Goal: Download file/media

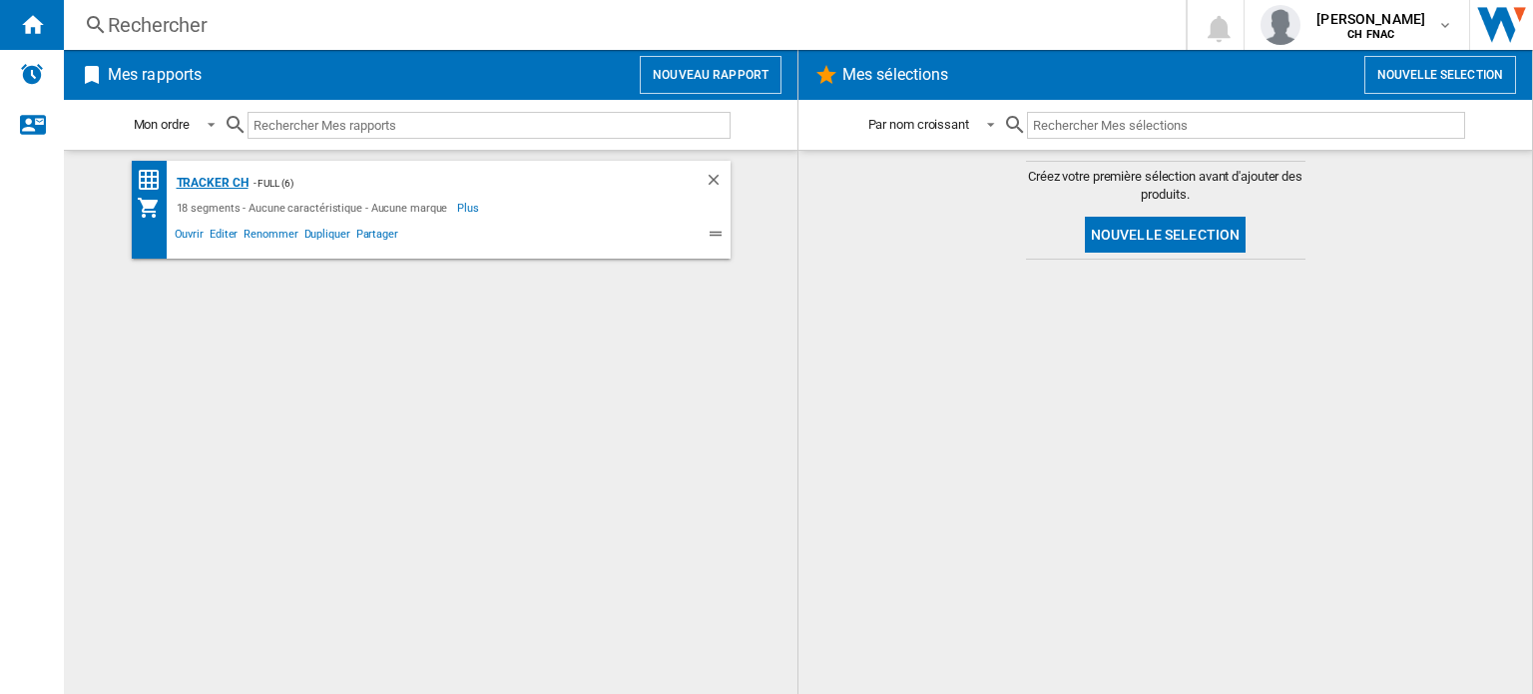
click at [210, 184] on div "Tracker CH" at bounding box center [210, 183] width 77 height 25
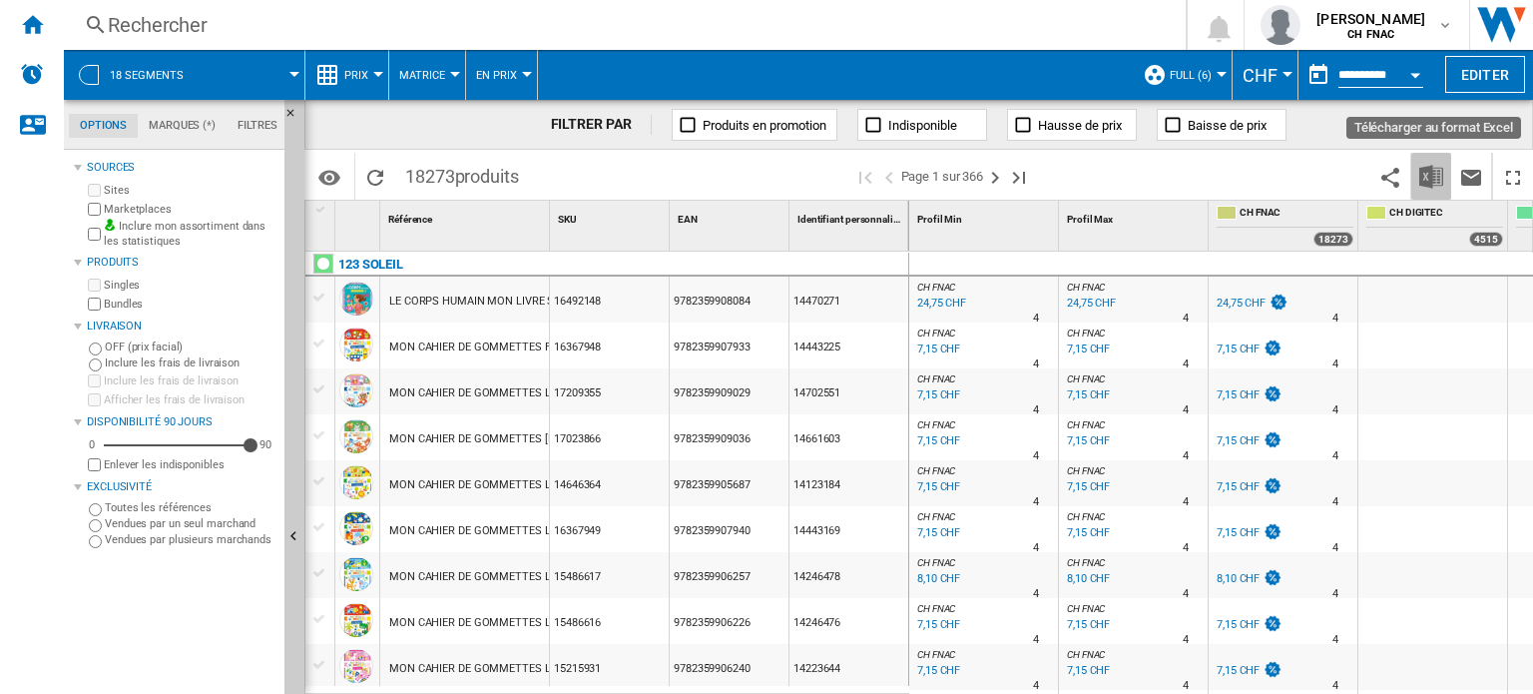
click at [1425, 175] on img "Télécharger au format Excel" at bounding box center [1431, 177] width 24 height 24
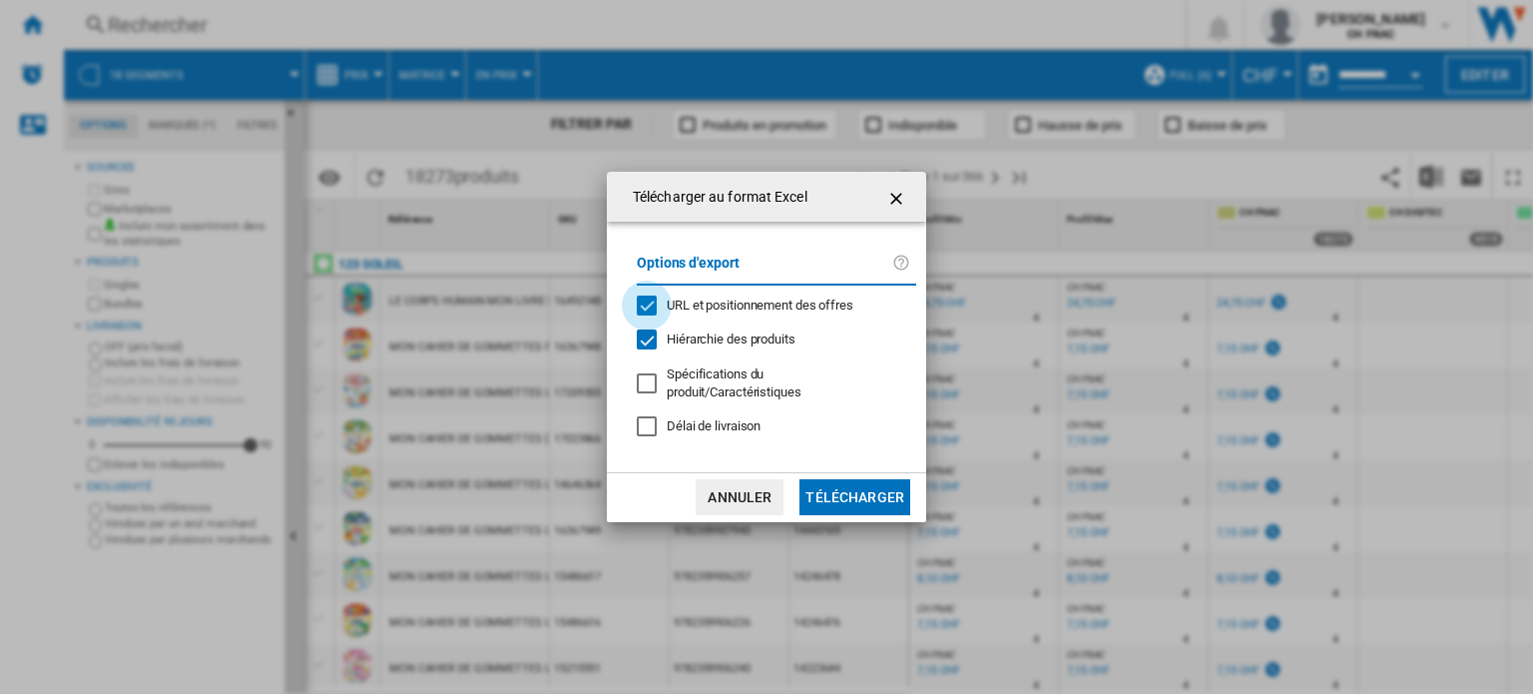
click at [649, 307] on div "URL et positionnement des offres" at bounding box center [647, 305] width 20 height 20
click at [836, 487] on button "Télécharger" at bounding box center [854, 497] width 111 height 36
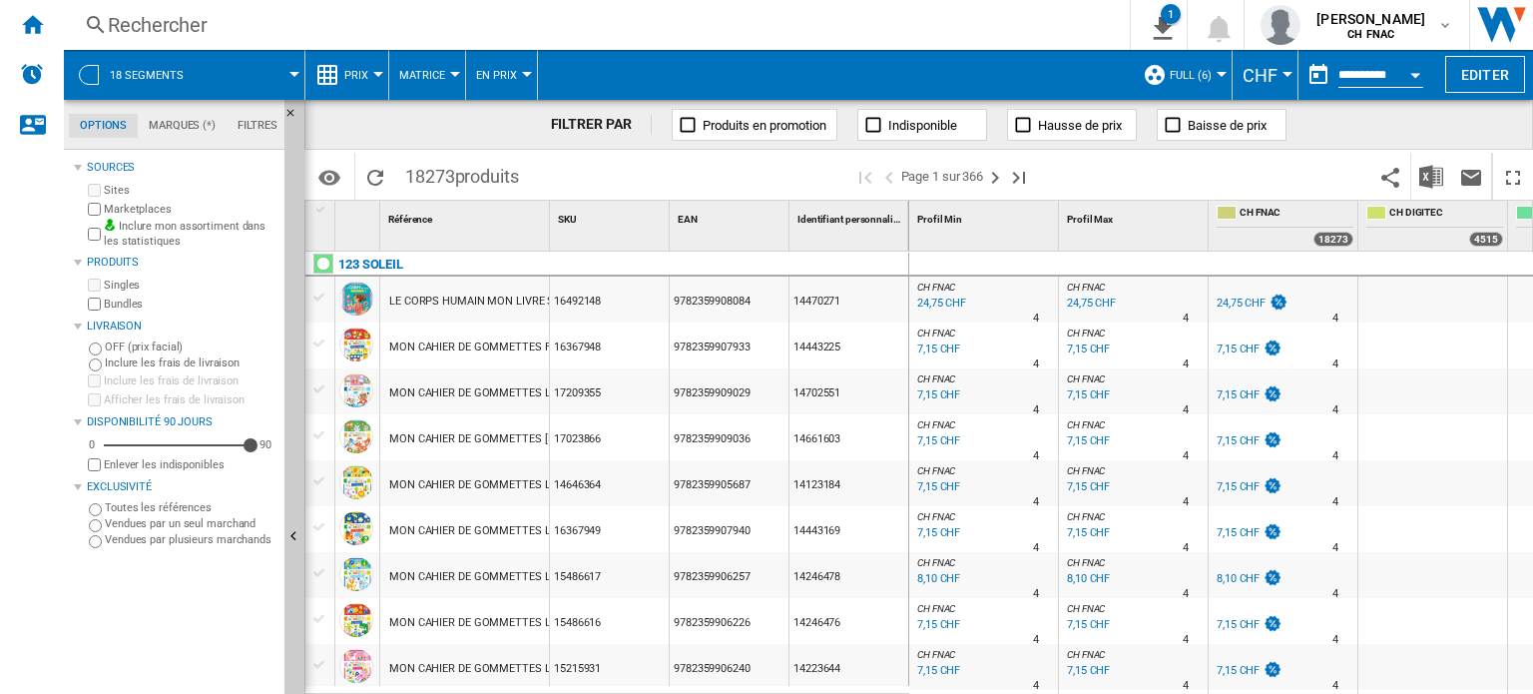
click at [1366, 75] on input "**********" at bounding box center [1380, 78] width 85 height 18
click at [1413, 79] on button "Open calendar" at bounding box center [1415, 72] width 36 height 36
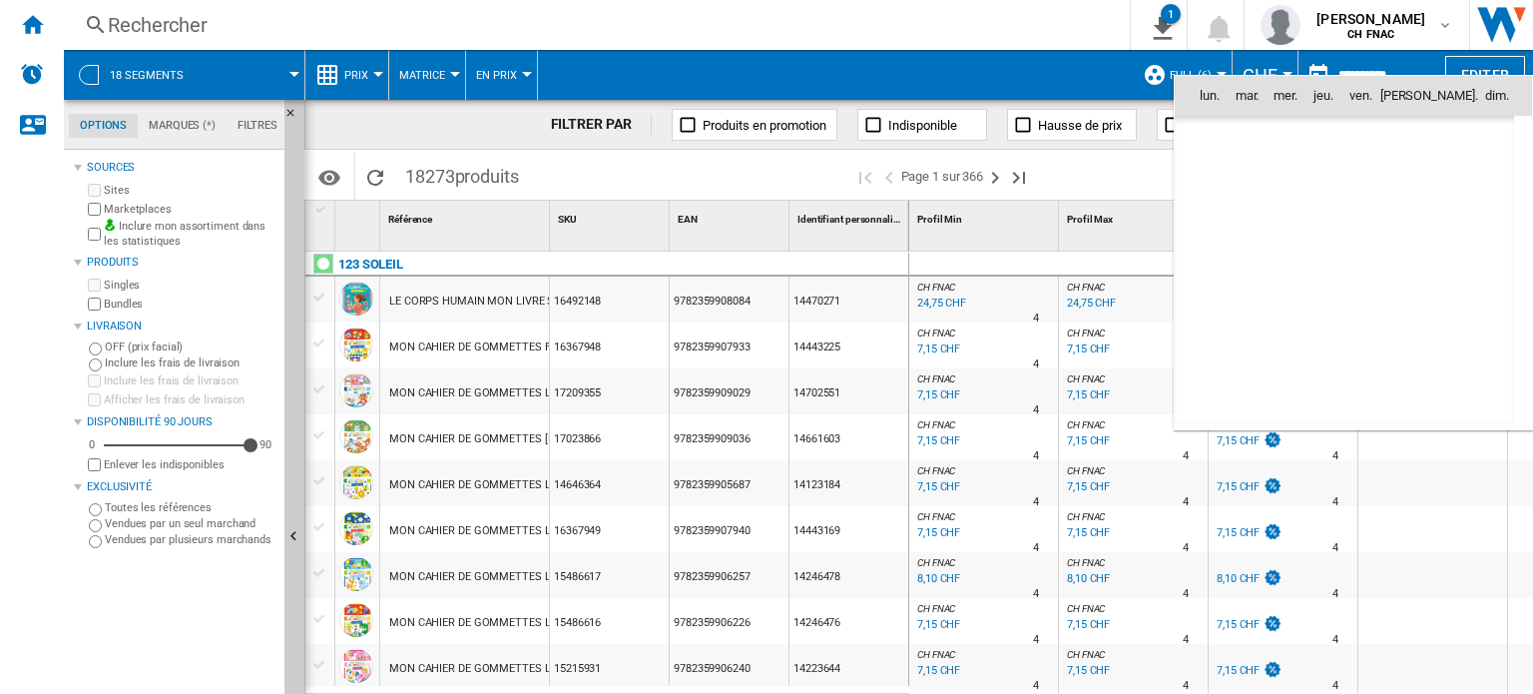
scroll to position [9521, 0]
click at [1298, 224] on span "13" at bounding box center [1300, 227] width 40 height 40
type input "**********"
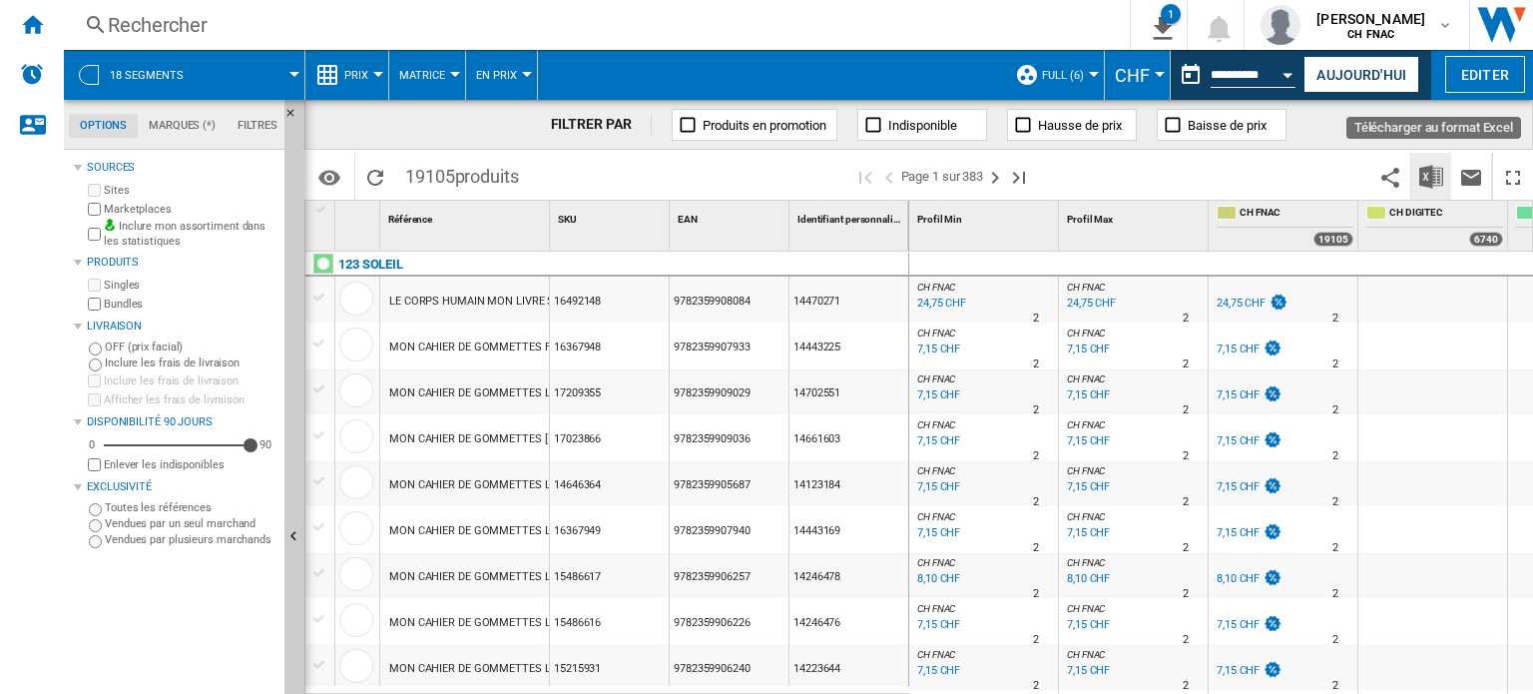
click at [1433, 167] on img "Télécharger au format Excel" at bounding box center [1431, 177] width 24 height 24
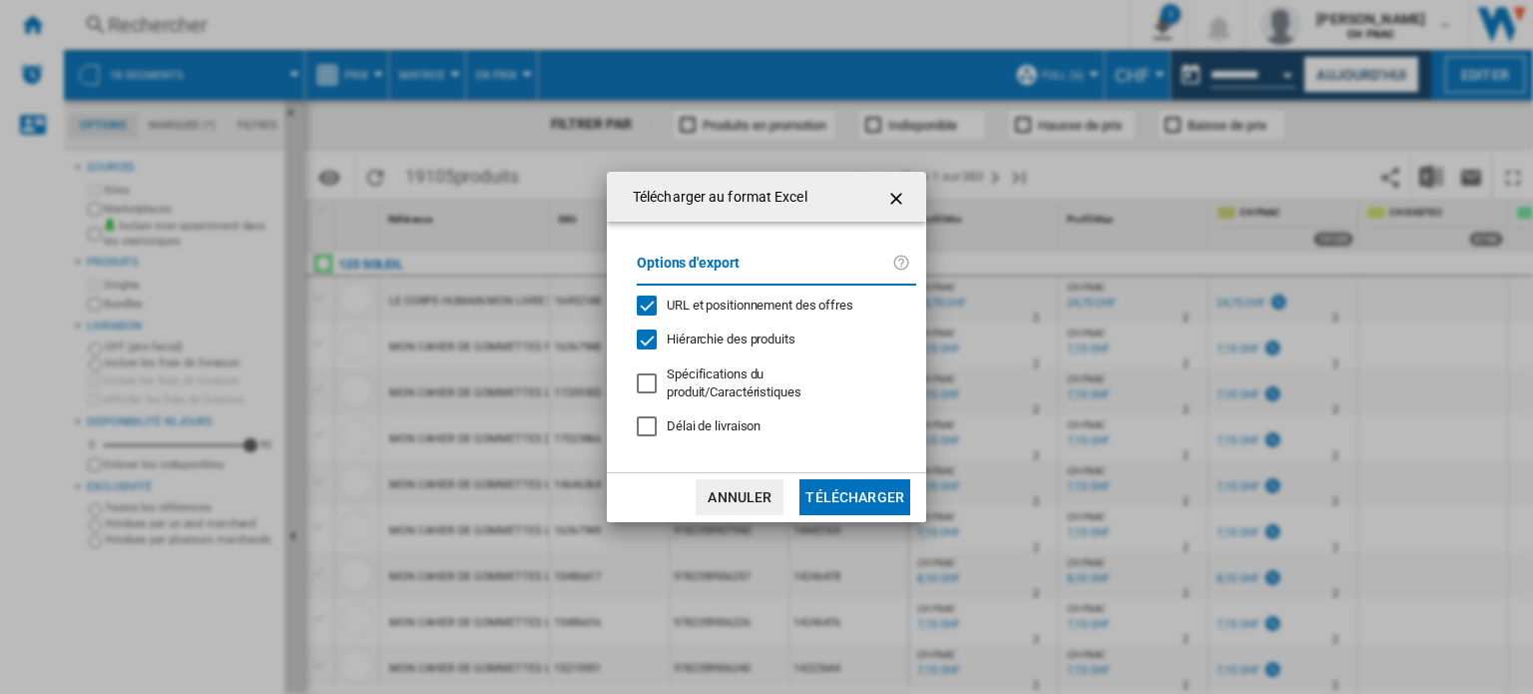
click at [651, 304] on div "URL et positionnement des offres" at bounding box center [647, 305] width 20 height 20
click at [875, 485] on button "Télécharger" at bounding box center [854, 497] width 111 height 36
